Goal: Information Seeking & Learning: Learn about a topic

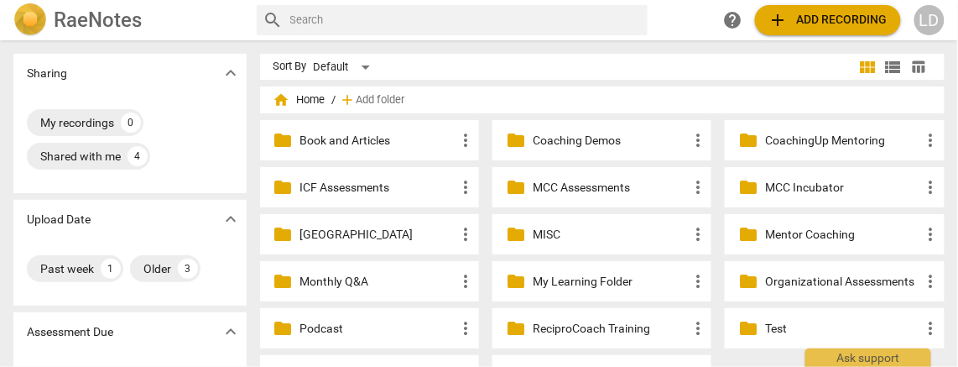
click at [550, 135] on p "Coaching Demos" at bounding box center [610, 141] width 155 height 18
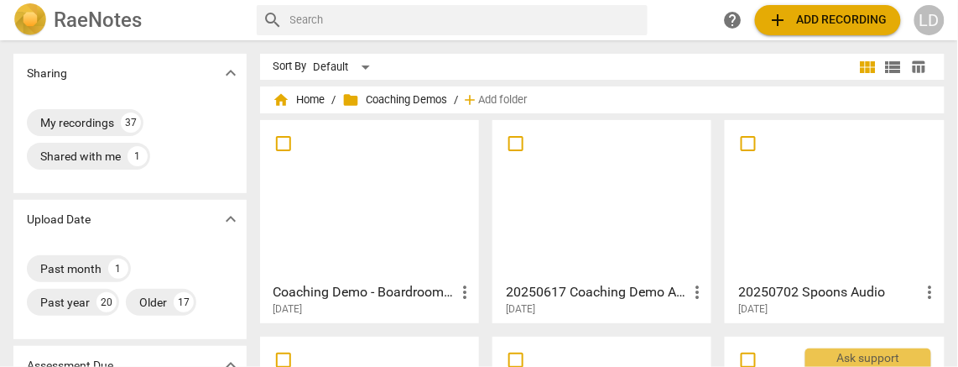
click at [393, 282] on h3 "Coaching Demo - Boardroom ICFSFL" at bounding box center [363, 292] width 181 height 20
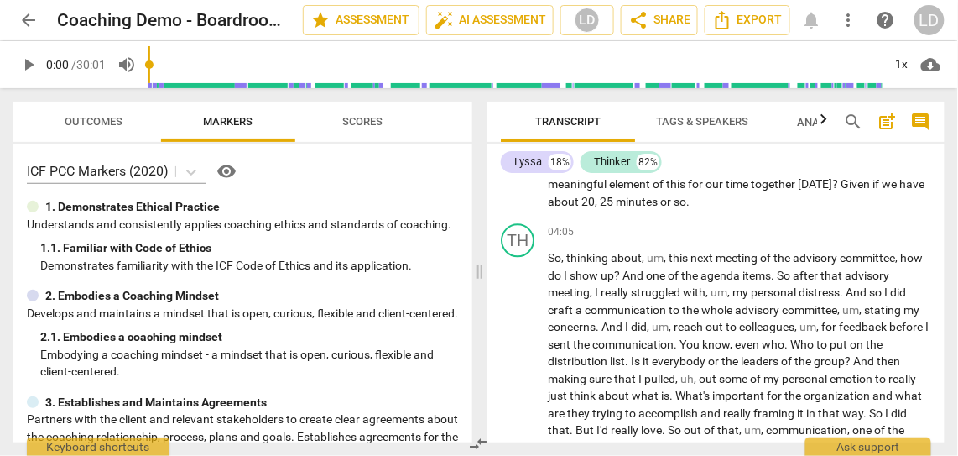
scroll to position [983, 0]
drag, startPoint x: 665, startPoint y: 201, endPoint x: 925, endPoint y: 337, distance: 292.7
copy p "I'm on an advisory committee , and , um , I learned of a change in the , um , t…"
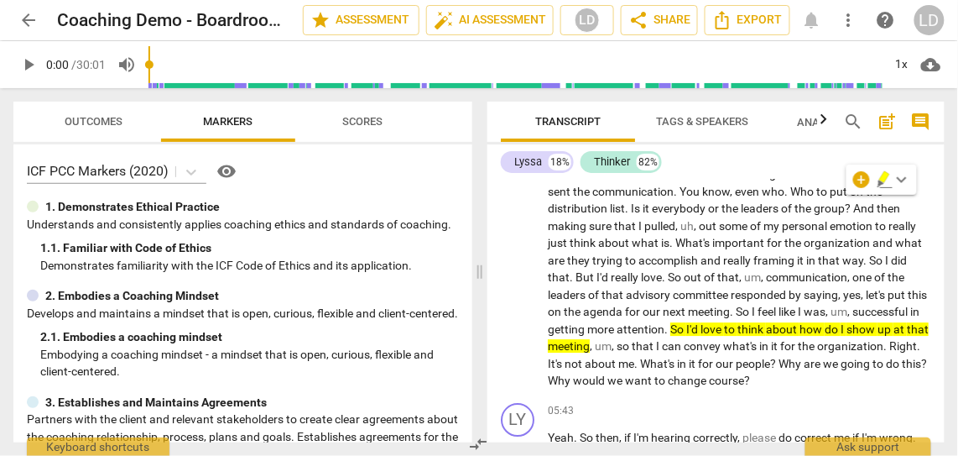
scroll to position [1174, 0]
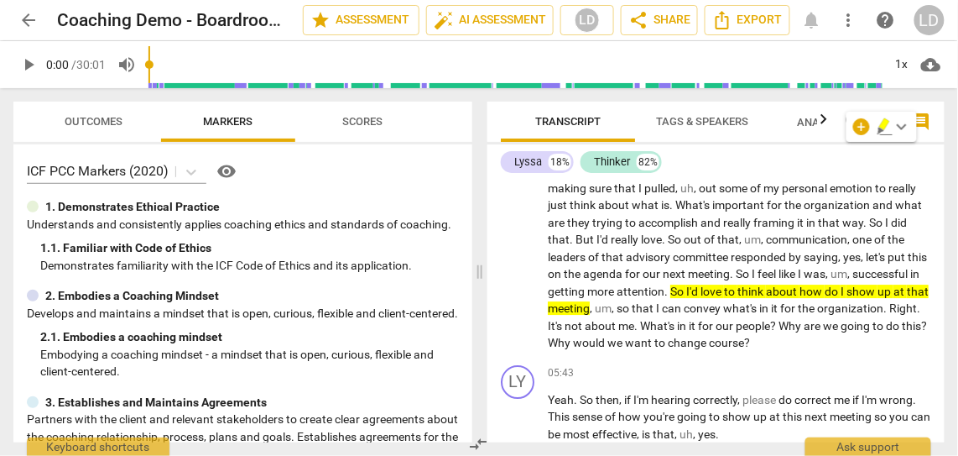
drag, startPoint x: 882, startPoint y: 231, endPoint x: 907, endPoint y: 308, distance: 81.2
copy p "I'm really hearing this changing of hearts and minds , but also being able to m…"
